Goal: Task Accomplishment & Management: Manage account settings

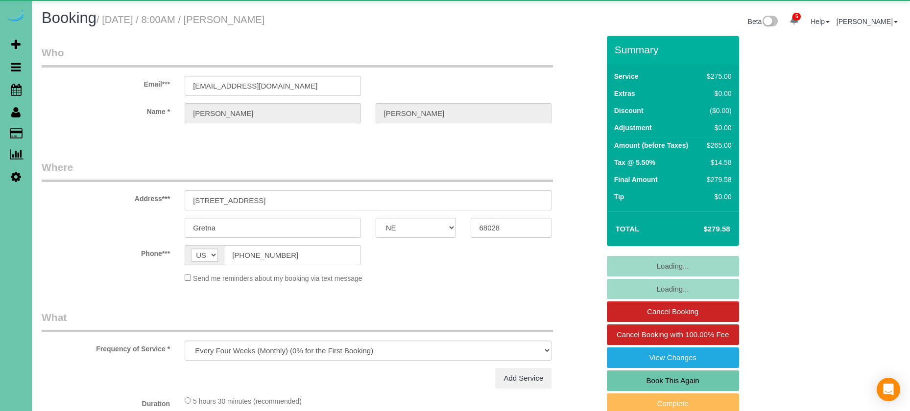
select select "NE"
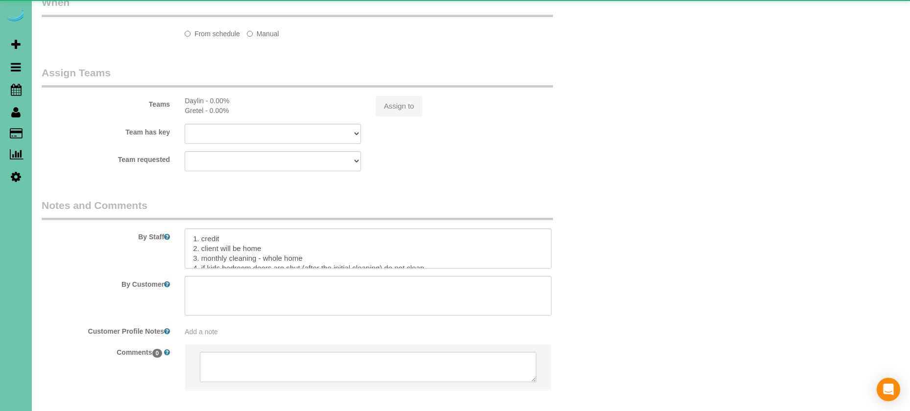
select select "string:fspay-f519facc-1701-4af9-97dc-cfe6ed7444e6"
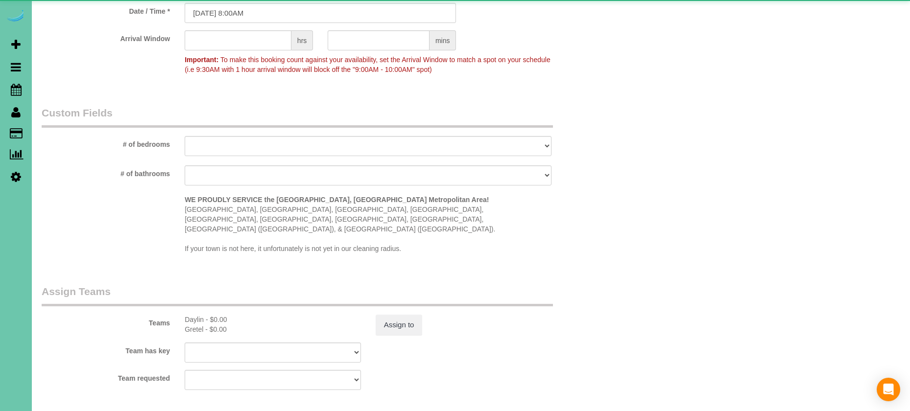
select select "object:964"
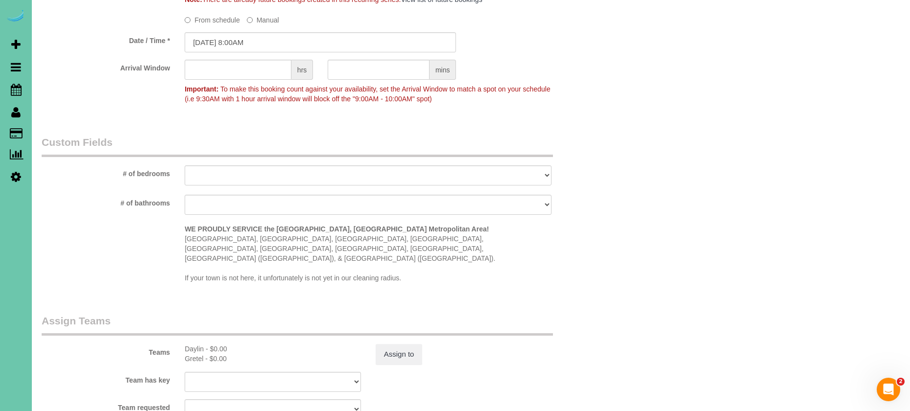
scroll to position [773, 0]
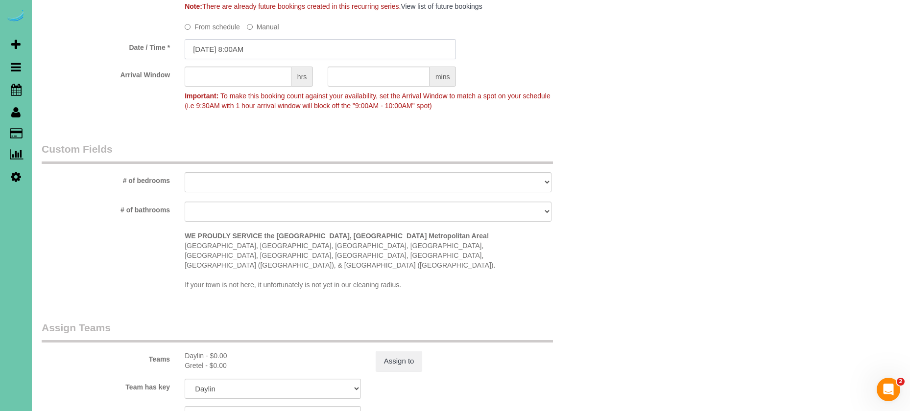
click at [261, 49] on input "[DATE] 8:00AM" at bounding box center [320, 49] width 271 height 20
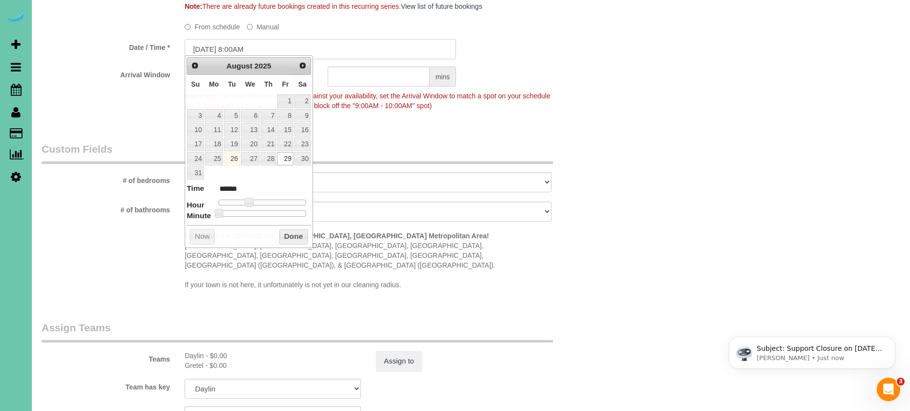
scroll to position [0, 0]
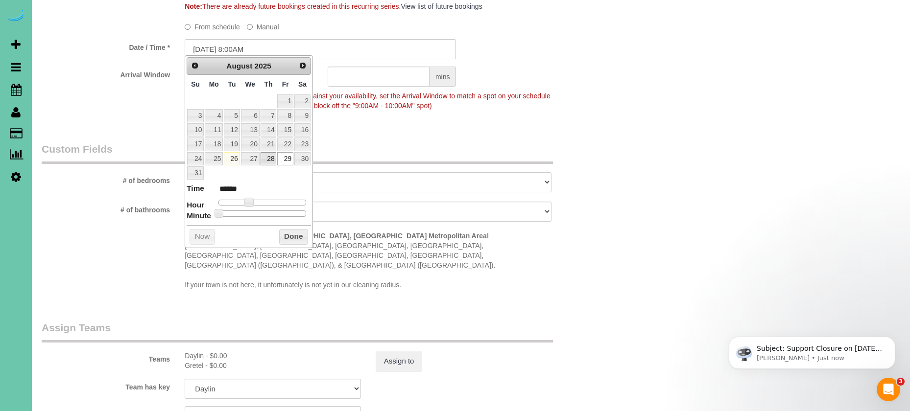
click at [265, 155] on link "28" at bounding box center [269, 158] width 16 height 13
type input "[DATE] 8:00AM"
click at [294, 233] on button "Done" at bounding box center [293, 237] width 29 height 16
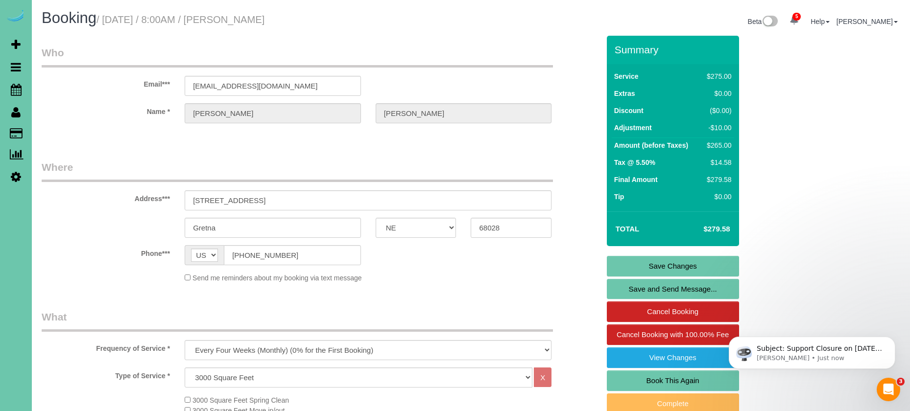
click at [624, 267] on link "Save Changes" at bounding box center [673, 266] width 132 height 21
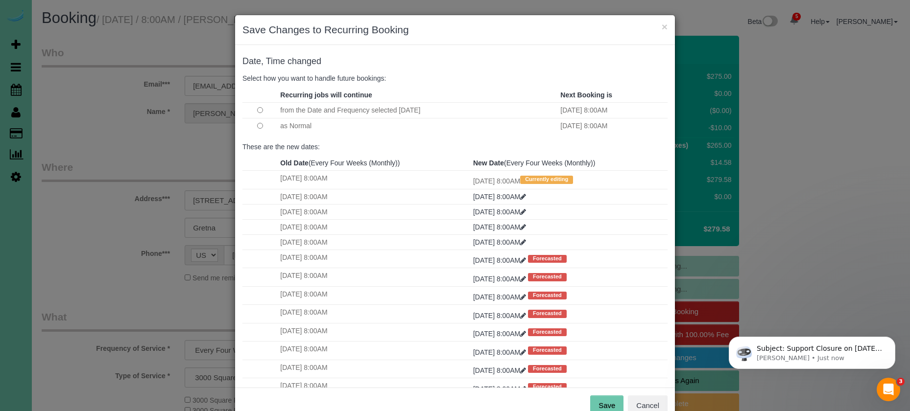
drag, startPoint x: 256, startPoint y: 126, endPoint x: 211, endPoint y: 121, distance: 45.8
click at [256, 126] on td at bounding box center [259, 126] width 35 height 16
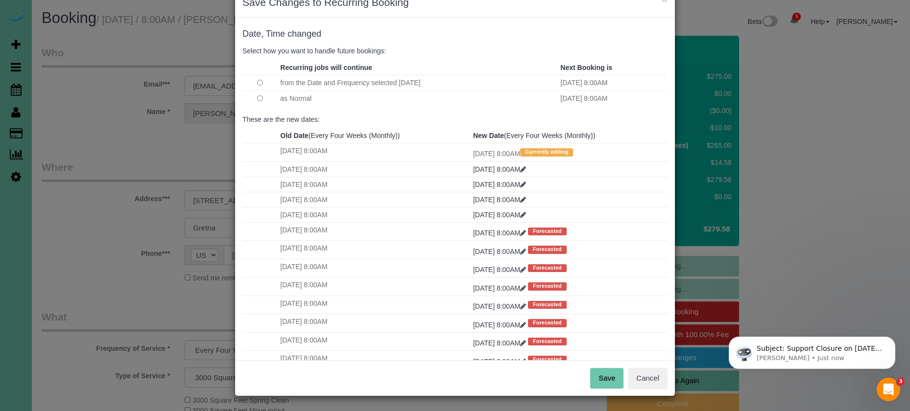
click at [602, 378] on button "Save" at bounding box center [606, 378] width 33 height 21
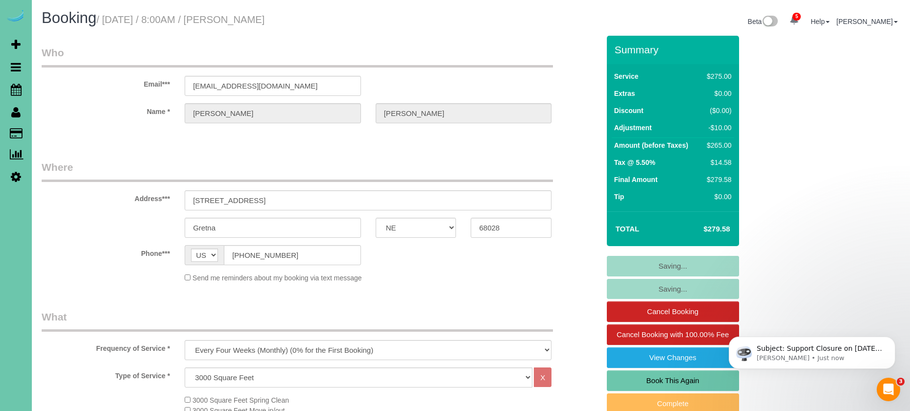
scroll to position [27, 0]
